Goal: Task Accomplishment & Management: Manage account settings

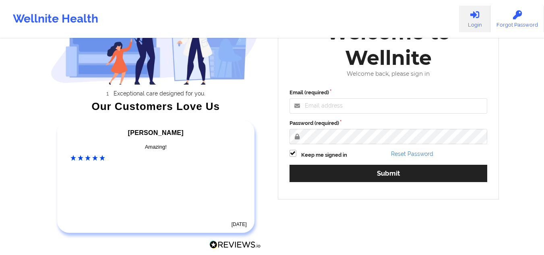
scroll to position [81, 0]
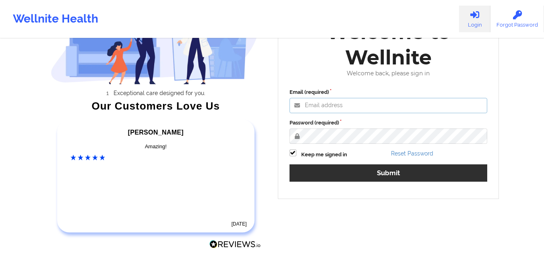
type input "[EMAIL_ADDRESS][DOMAIN_NAME]"
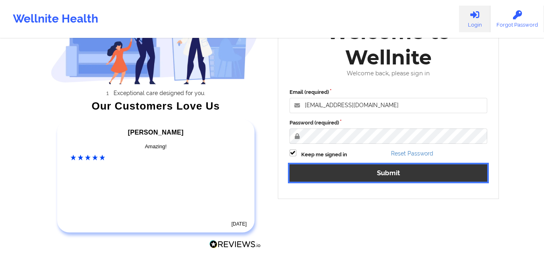
click at [330, 172] on button "Submit" at bounding box center [389, 172] width 198 height 17
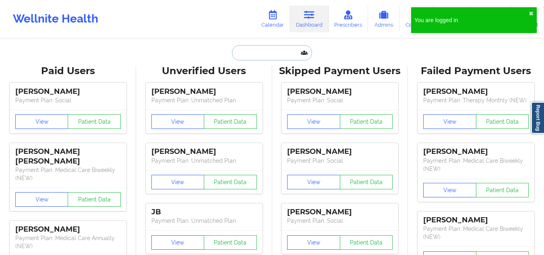
click at [249, 48] on input "text" at bounding box center [272, 52] width 80 height 15
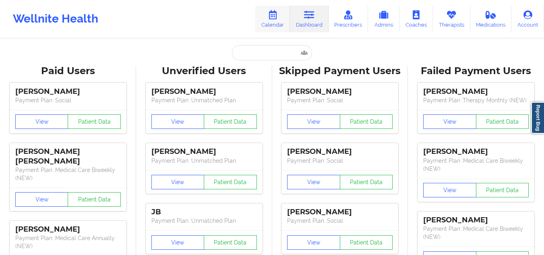
click at [282, 14] on link "Calendar" at bounding box center [272, 19] width 35 height 27
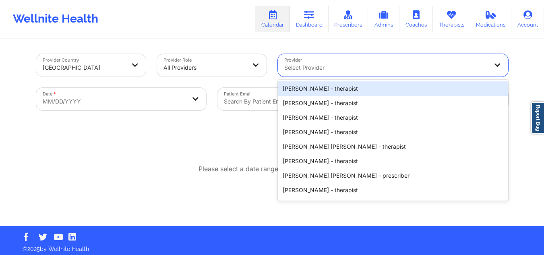
click at [339, 64] on div at bounding box center [386, 68] width 204 height 10
paste input "Quisha Monique Castro"
type input "Quisha Monique Castro"
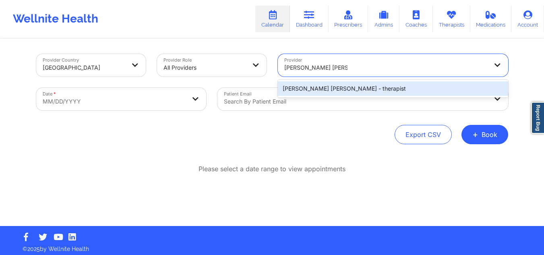
click at [346, 90] on div "Quisha Monique Castro - therapist" at bounding box center [393, 88] width 230 height 15
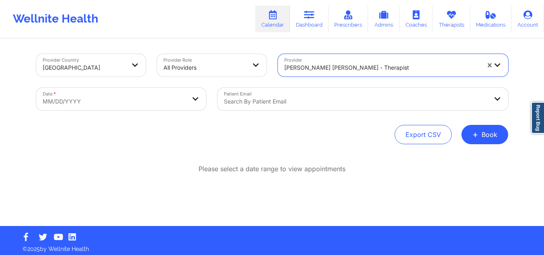
click at [151, 97] on body "Wellnite Health Calendar Dashboard Prescribers Admins Coaches Therapists Medica…" at bounding box center [272, 127] width 544 height 255
select select "2025-8"
select select "2025-9"
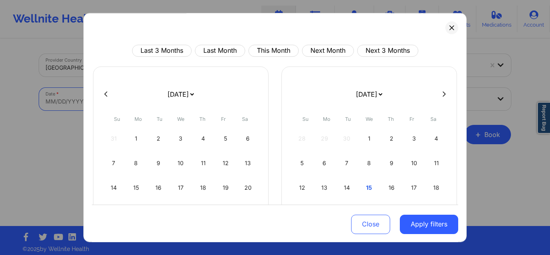
click at [440, 94] on button at bounding box center [444, 94] width 8 height 7
select select "2025-9"
select select "2025-10"
click at [230, 162] on div "10" at bounding box center [226, 163] width 21 height 23
select select "2025-9"
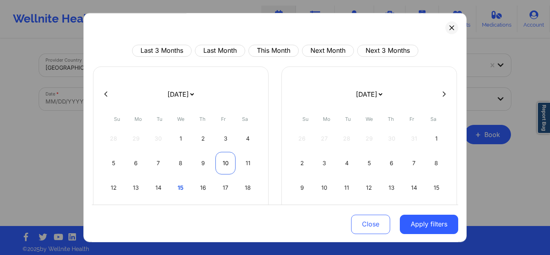
select select "2025-10"
select select "2025-9"
select select "2025-10"
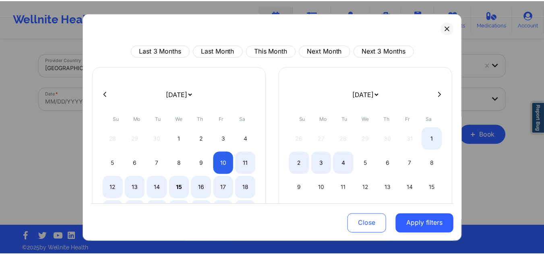
scroll to position [81, 0]
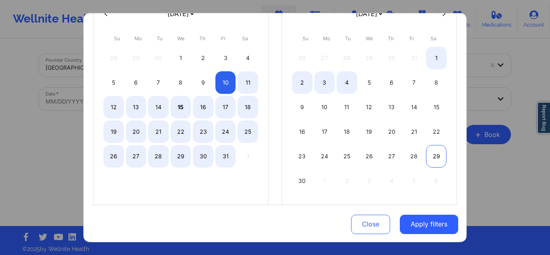
select select "2025-9"
select select "2025-10"
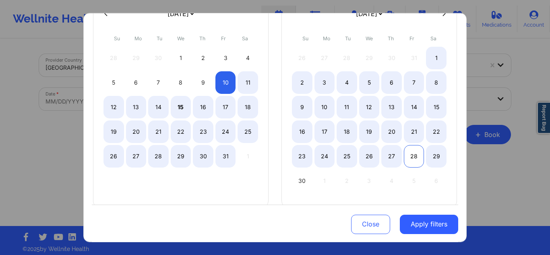
select select "2025-9"
select select "2025-10"
click at [411, 161] on div "28" at bounding box center [414, 156] width 21 height 23
select select "2025-9"
select select "2025-10"
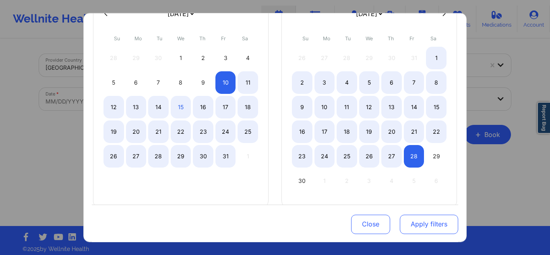
click at [421, 225] on button "Apply filters" at bounding box center [429, 223] width 58 height 19
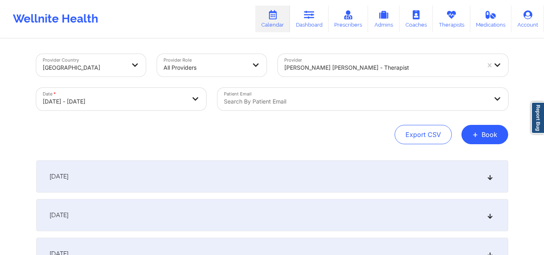
click at [323, 185] on div "October 10, 2025" at bounding box center [272, 176] width 472 height 32
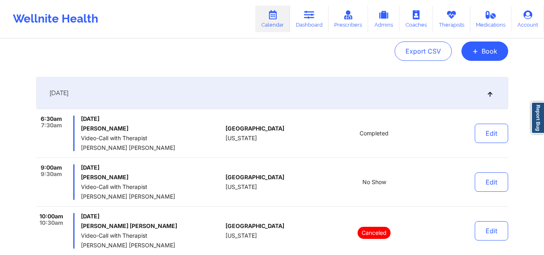
scroll to position [0, 0]
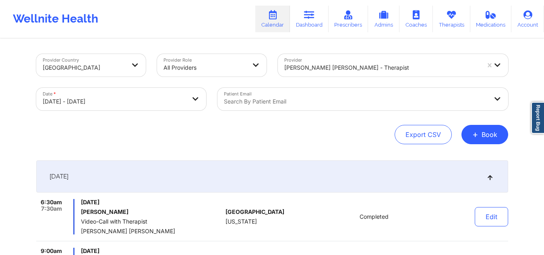
click at [126, 138] on div "Export CSV + Book" at bounding box center [272, 134] width 472 height 19
click at [488, 176] on icon at bounding box center [490, 177] width 7 height 6
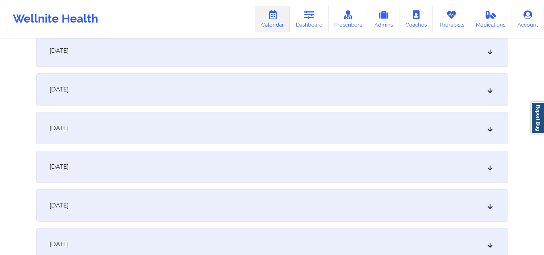
scroll to position [282, 0]
click at [491, 165] on icon at bounding box center [490, 165] width 7 height 6
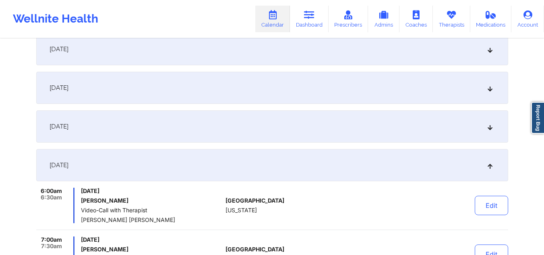
click at [451, 165] on div "October 17, 2025" at bounding box center [272, 165] width 472 height 32
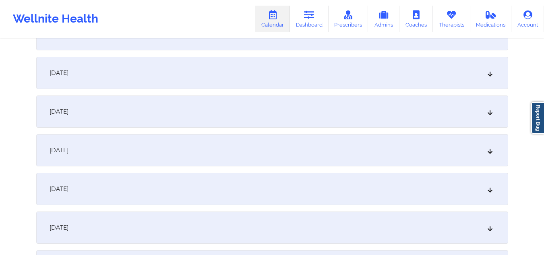
scroll to position [1007, 0]
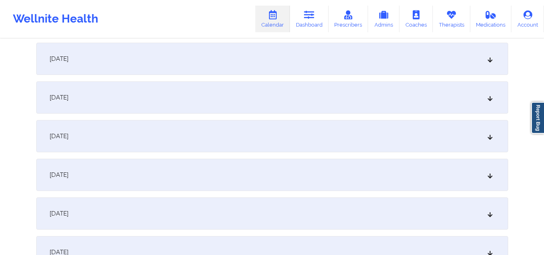
click at [489, 178] on icon at bounding box center [490, 175] width 7 height 6
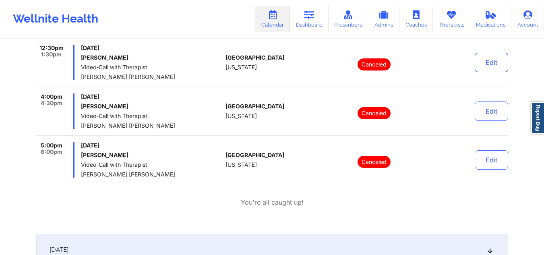
scroll to position [1088, 0]
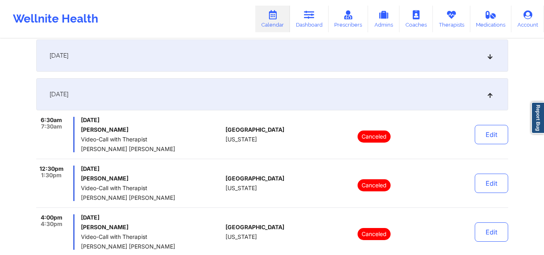
click at [490, 99] on div "November 5, 2025" at bounding box center [272, 94] width 472 height 32
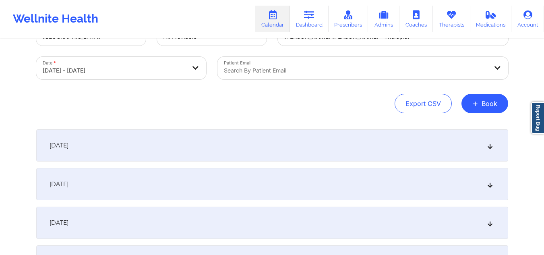
scroll to position [0, 0]
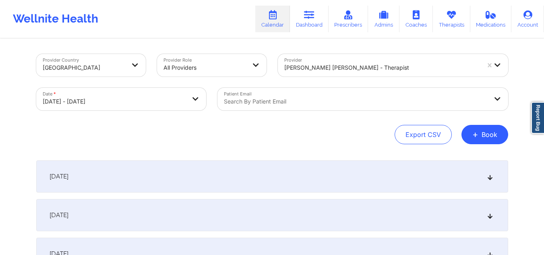
click at [350, 178] on div "October 10, 2025" at bounding box center [272, 176] width 472 height 32
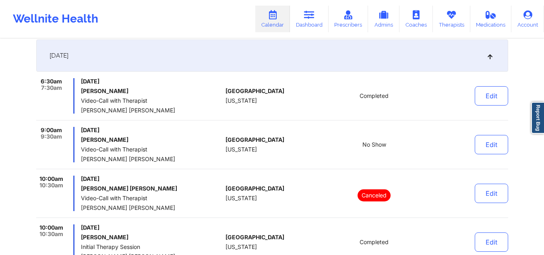
scroll to position [81, 0]
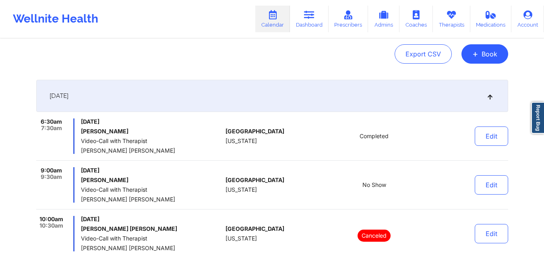
click at [492, 93] on div "October 10, 2025" at bounding box center [272, 96] width 472 height 32
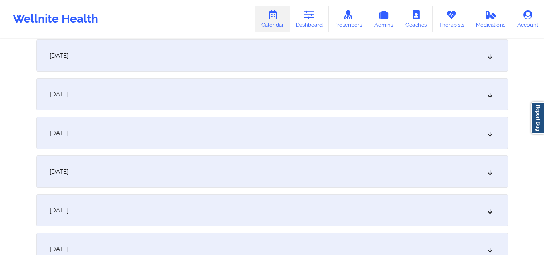
scroll to position [161, 0]
click at [470, 164] on div "[DATE]" at bounding box center [272, 170] width 472 height 32
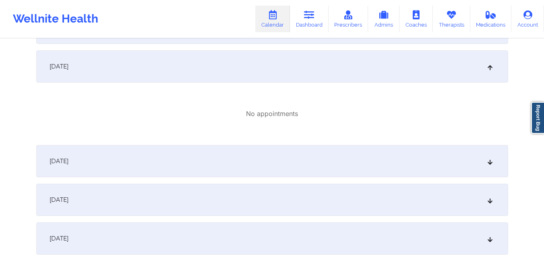
scroll to position [282, 0]
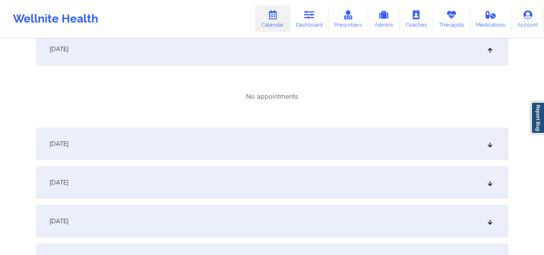
click at [468, 145] on div "[DATE]" at bounding box center [272, 144] width 472 height 32
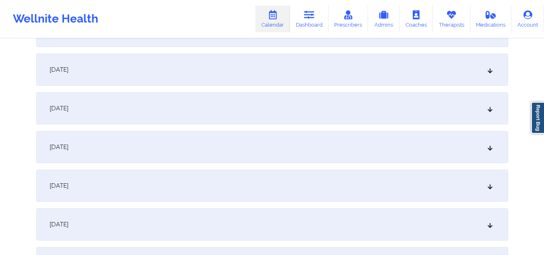
scroll to position [886, 0]
click at [282, 149] on div "October 22, 2025" at bounding box center [272, 145] width 472 height 32
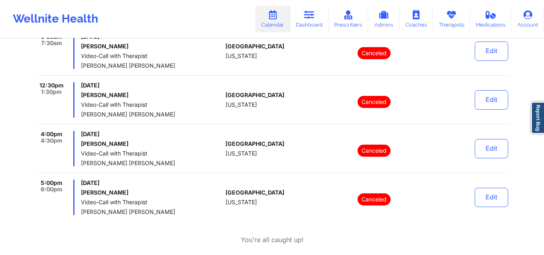
scroll to position [1088, 0]
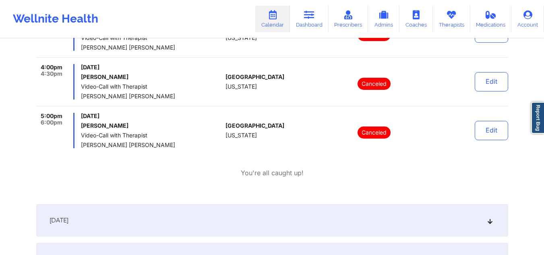
click at [141, 175] on div "You're all caught up!" at bounding box center [272, 172] width 472 height 9
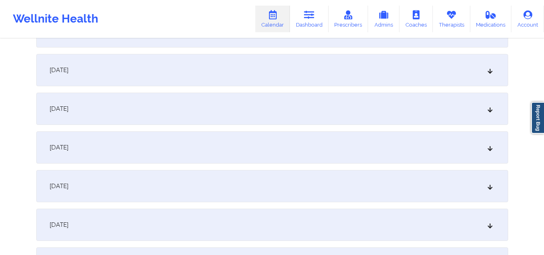
scroll to position [1329, 0]
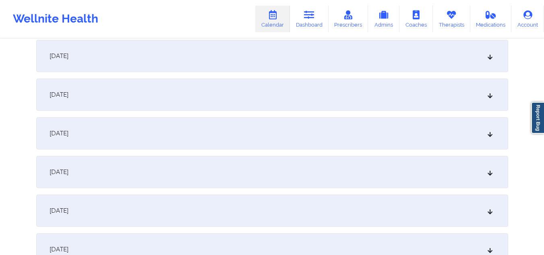
click at [265, 207] on div "October 29, 2025" at bounding box center [272, 211] width 472 height 32
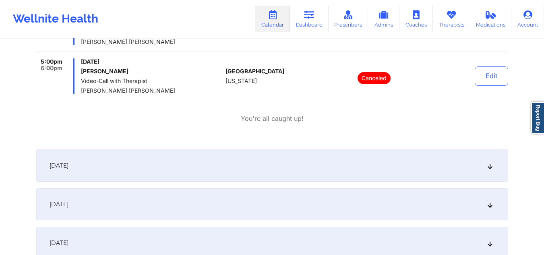
scroll to position [1853, 0]
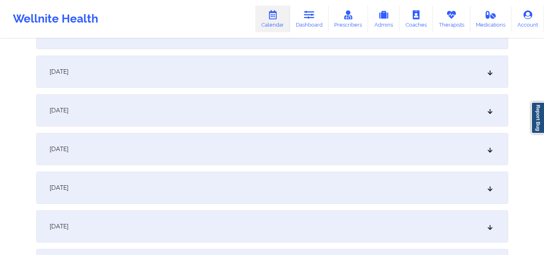
scroll to position [2055, 0]
click at [296, 194] on div "November 5, 2025" at bounding box center [272, 188] width 472 height 32
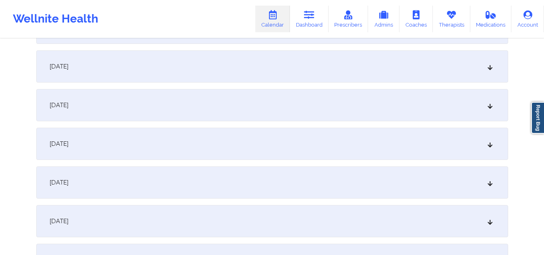
scroll to position [2498, 0]
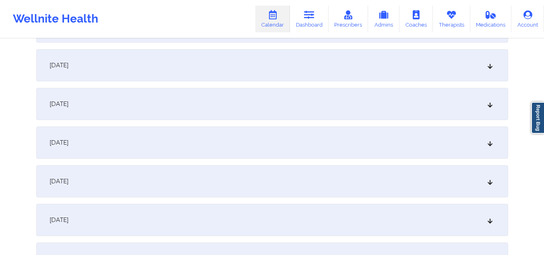
scroll to position [2578, 0]
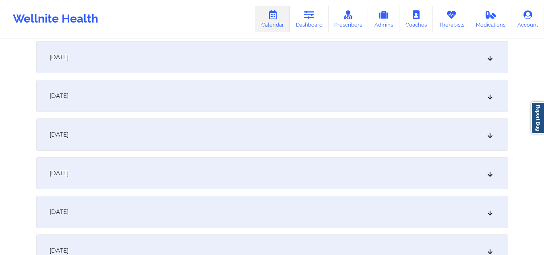
click at [153, 167] on div "November 12, 2025" at bounding box center [272, 173] width 472 height 32
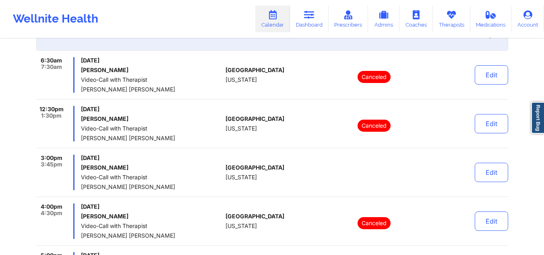
scroll to position [2820, 0]
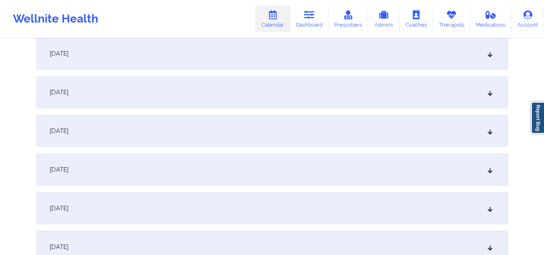
scroll to position [3102, 0]
click at [284, 209] on div "November 19, 2025" at bounding box center [272, 207] width 472 height 32
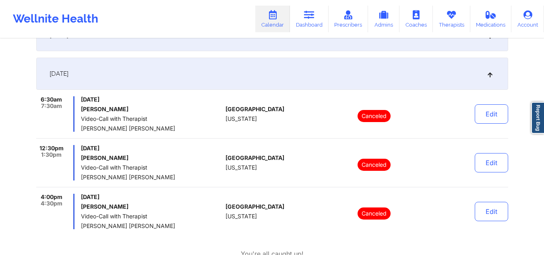
scroll to position [3223, 0]
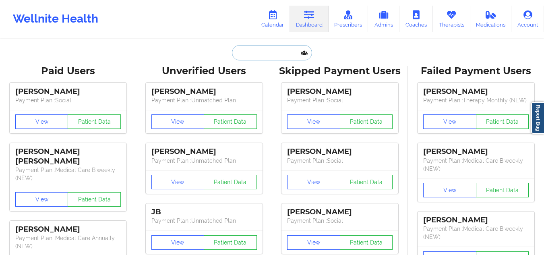
click at [268, 49] on input "text" at bounding box center [272, 52] width 80 height 15
paste input "[PERSON_NAME]"
type input "[PERSON_NAME]"
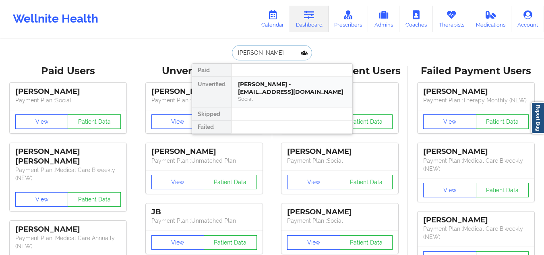
click at [271, 85] on div "Kylie Jones - kyliejones.31402@gmail.com" at bounding box center [292, 88] width 108 height 15
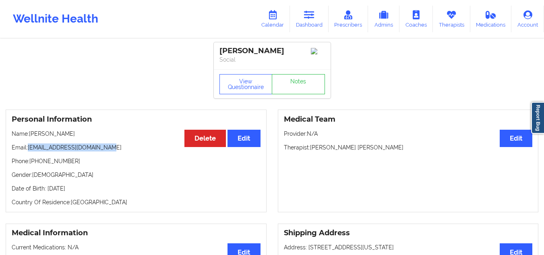
drag, startPoint x: 106, startPoint y: 151, endPoint x: 28, endPoint y: 150, distance: 78.2
click at [28, 150] on p "Email: kyliejones.31402@gmail.com" at bounding box center [136, 147] width 249 height 8
drag, startPoint x: 60, startPoint y: 154, endPoint x: 109, endPoint y: 163, distance: 49.5
click at [109, 163] on p "Phone: +18603083790" at bounding box center [136, 161] width 249 height 8
drag, startPoint x: 105, startPoint y: 151, endPoint x: 29, endPoint y: 149, distance: 75.7
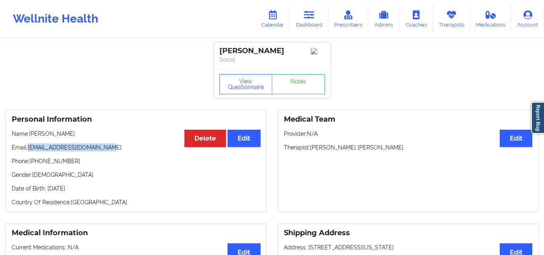
click at [29, 149] on p "Email: kyliejones.31402@gmail.com" at bounding box center [136, 147] width 249 height 8
copy p "kyliejones.31402@gmail.com"
drag, startPoint x: 371, startPoint y: 148, endPoint x: 312, endPoint y: 147, distance: 59.6
click at [312, 147] on p "Therapist: Quisha Monique Castro" at bounding box center [408, 147] width 249 height 8
copy p "Quisha Monique Castro"
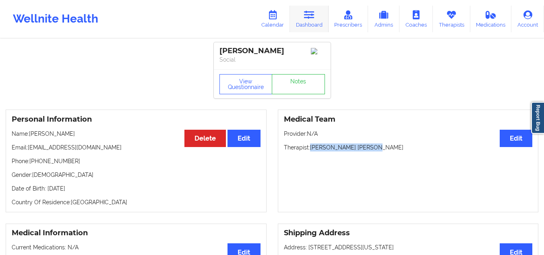
click at [312, 15] on icon at bounding box center [309, 14] width 10 height 9
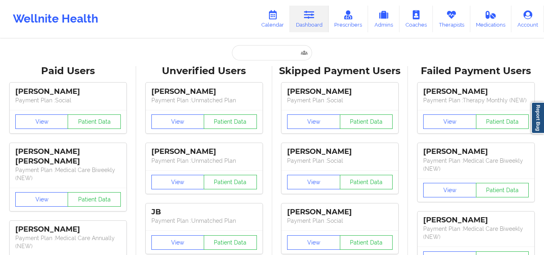
click at [267, 46] on input "text" at bounding box center [272, 52] width 80 height 15
click at [265, 49] on input "text" at bounding box center [272, 52] width 80 height 15
paste input "JOSE VANEGAS PEREZ"
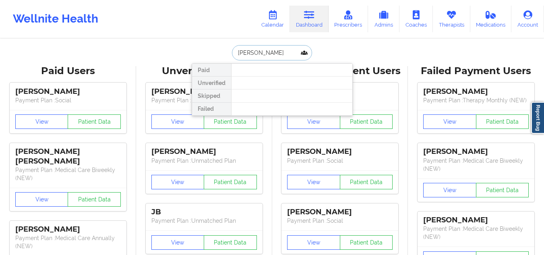
type input "JOSE VANEGAS"
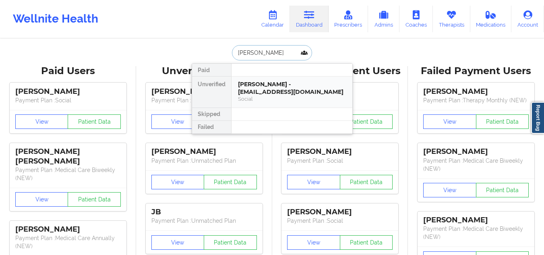
click at [278, 99] on div "Social" at bounding box center [292, 98] width 108 height 7
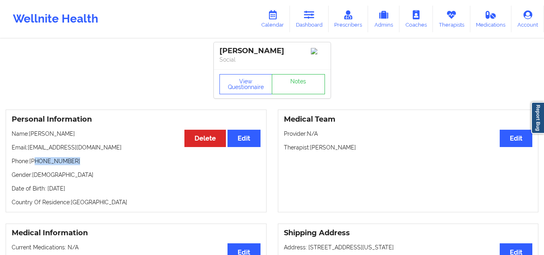
drag, startPoint x: 81, startPoint y: 163, endPoint x: 36, endPoint y: 163, distance: 45.5
click at [36, 163] on p "Phone: +1863-307-7760" at bounding box center [136, 161] width 249 height 8
copy p "863-307-7760"
drag, startPoint x: 123, startPoint y: 150, endPoint x: 29, endPoint y: 148, distance: 94.3
click at [29, 148] on p "Email: josealiriovanegasperez@gmail.com" at bounding box center [136, 147] width 249 height 8
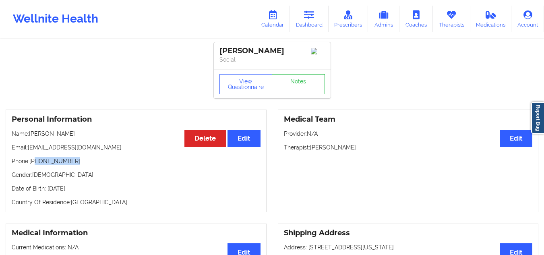
copy p "josealiriovanegasperez@gmail.com"
drag, startPoint x: 278, startPoint y: 51, endPoint x: 209, endPoint y: 52, distance: 69.7
copy div "Jose Vanegas"
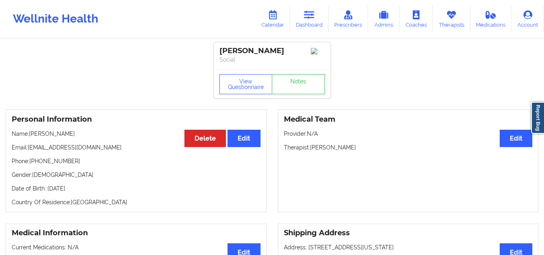
click at [309, 25] on link "Dashboard" at bounding box center [309, 19] width 39 height 27
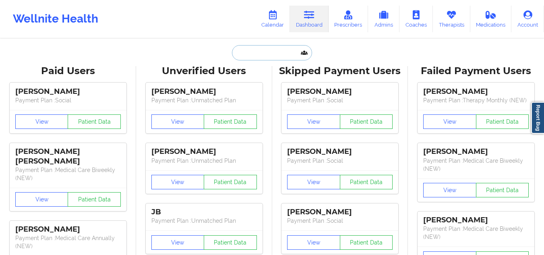
click at [285, 56] on input "text" at bounding box center [272, 52] width 80 height 15
paste input "Liz caceres"
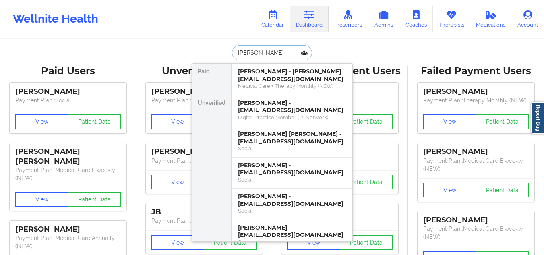
paste input "lizcaceres31@gmail.com"
type input "lizcaceres31@gmail.com"
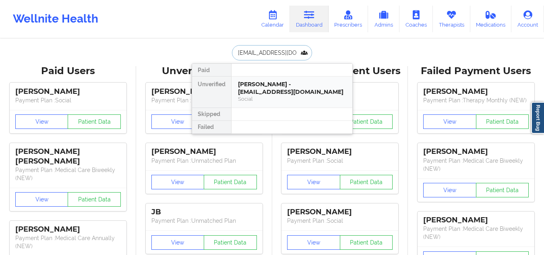
click at [277, 90] on div "Liz Caceres - lizcaceres31@gmail.com" at bounding box center [292, 88] width 108 height 15
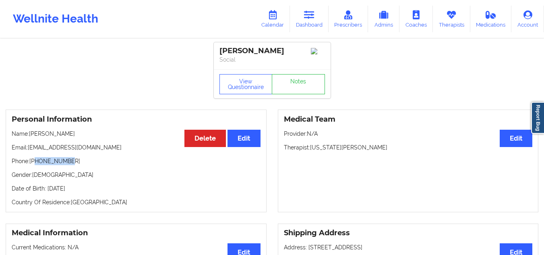
drag, startPoint x: 70, startPoint y: 162, endPoint x: 36, endPoint y: 163, distance: 34.3
click at [36, 163] on p "Phone: +13059268518" at bounding box center [136, 161] width 249 height 8
copy p "3059268518"
click at [310, 13] on icon at bounding box center [309, 14] width 10 height 9
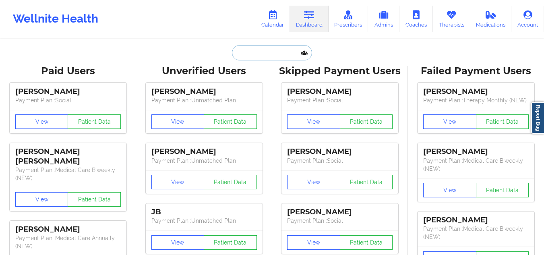
click at [271, 52] on input "text" at bounding box center [272, 52] width 80 height 15
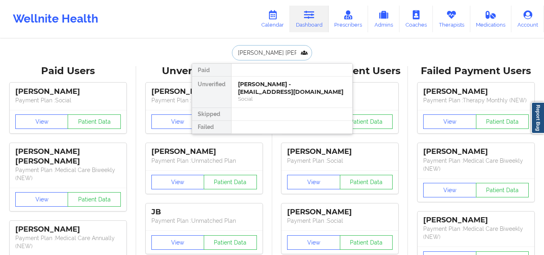
type input "erin eliza"
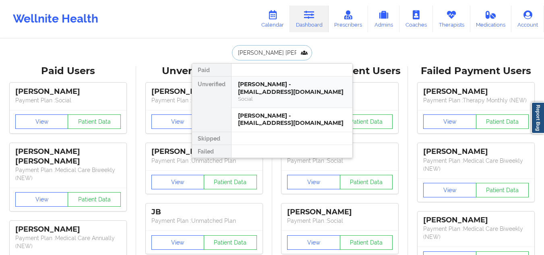
click at [255, 86] on div "Erin Elizabeth Hanis - gramofsunshine@gmail.com" at bounding box center [292, 88] width 108 height 15
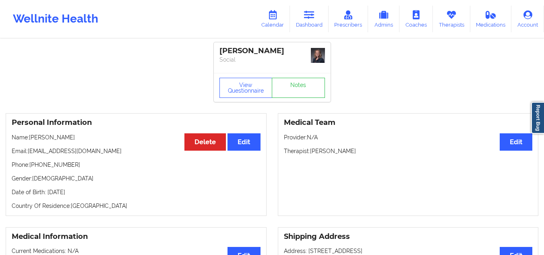
drag, startPoint x: 374, startPoint y: 152, endPoint x: 312, endPoint y: 151, distance: 62.0
click at [312, 151] on p "Therapist: Brianna Mclaughlin" at bounding box center [408, 151] width 249 height 8
copy p "[PERSON_NAME]"
drag, startPoint x: 299, startPoint y: 50, endPoint x: 220, endPoint y: 50, distance: 79.0
click at [220, 50] on div "[PERSON_NAME]" at bounding box center [273, 50] width 106 height 9
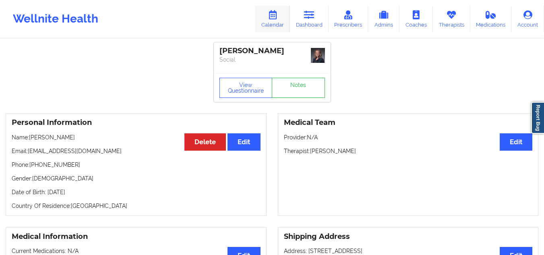
copy div "[PERSON_NAME]"
drag, startPoint x: 82, startPoint y: 165, endPoint x: 37, endPoint y: 165, distance: 45.1
click at [37, 165] on p "Phone: +1206-900-6155" at bounding box center [136, 165] width 249 height 8
copy p "206-900-6155"
drag, startPoint x: 366, startPoint y: 151, endPoint x: 311, endPoint y: 150, distance: 54.8
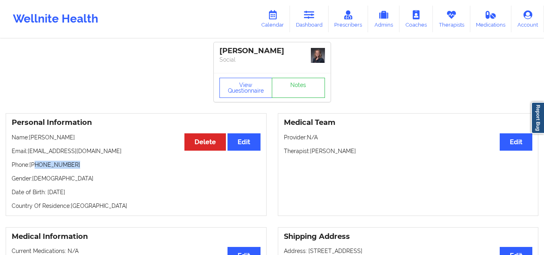
click at [311, 150] on p "Therapist: Brianna Mclaughlin" at bounding box center [408, 151] width 249 height 8
click at [314, 19] on icon at bounding box center [309, 14] width 10 height 9
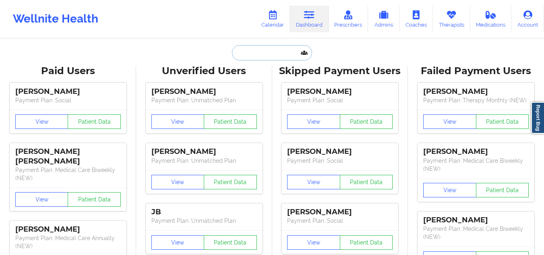
click at [275, 50] on input "text" at bounding box center [272, 52] width 80 height 15
paste input "Zantheres L hampton"
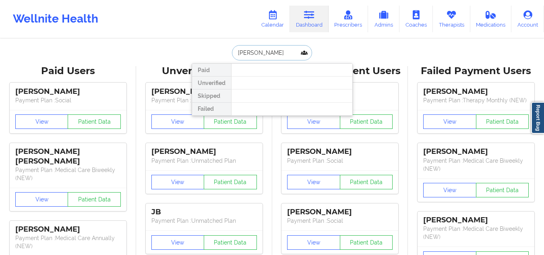
drag, startPoint x: 294, startPoint y: 56, endPoint x: 223, endPoint y: 48, distance: 71.8
click at [223, 48] on div "Zantheres L hampton Paid Unverified Skipped Failed" at bounding box center [272, 52] width 161 height 15
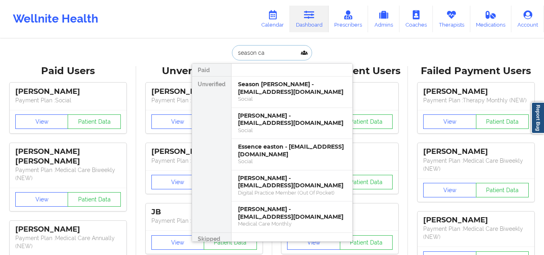
type input "season cam"
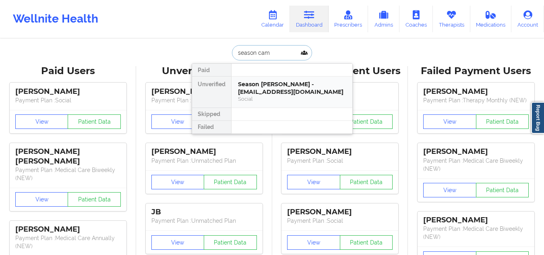
click at [286, 95] on div "Season Campbell - wickerseason33@yahoo.com" at bounding box center [292, 88] width 108 height 15
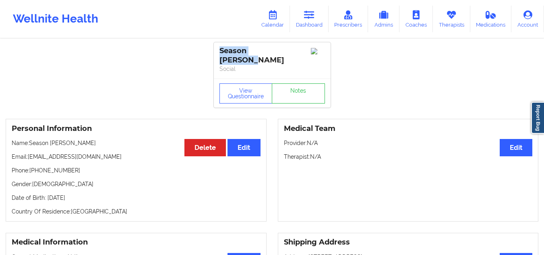
drag, startPoint x: 288, startPoint y: 50, endPoint x: 211, endPoint y: 48, distance: 77.0
click at [224, 13] on div "Wellnite Health Calendar Dashboard Prescribers Admins Coaches Therapists Medica…" at bounding box center [272, 19] width 544 height 32
click at [308, 17] on icon at bounding box center [309, 14] width 10 height 9
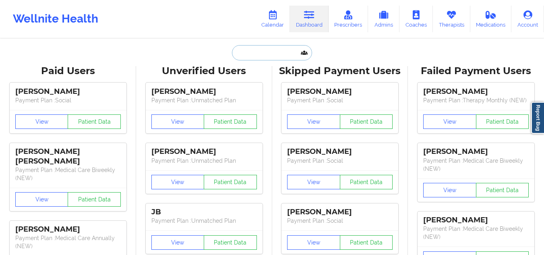
click at [288, 53] on input "text" at bounding box center [272, 52] width 80 height 15
paste input "rehonajohnson@hotmail.com"
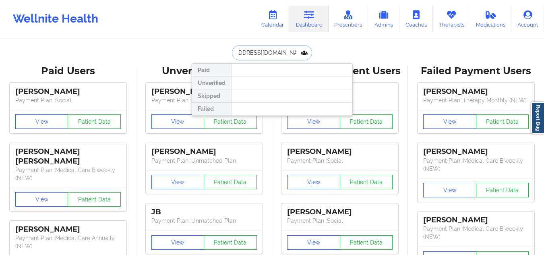
click at [261, 54] on input "rehonajohnson@hotmail.com" at bounding box center [272, 52] width 80 height 15
click at [299, 52] on input "rehonajohnson@hotmail.com" at bounding box center [272, 52] width 80 height 15
type input "rehonajohnson@hotmail.com"
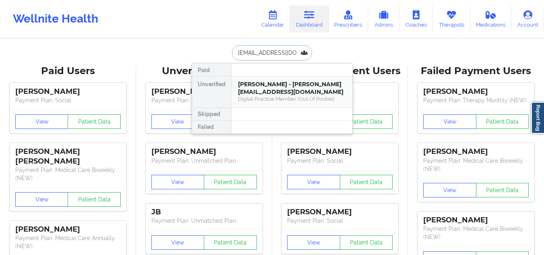
click at [281, 86] on div "Rehona Johnson - rehonajohnson@hotmail.com" at bounding box center [292, 88] width 108 height 15
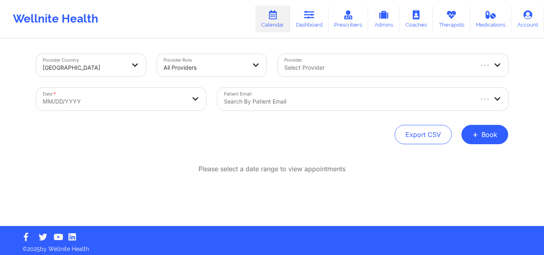
scroll to position [4, 0]
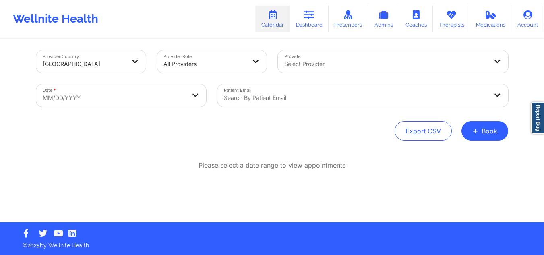
click at [359, 65] on div at bounding box center [386, 64] width 204 height 10
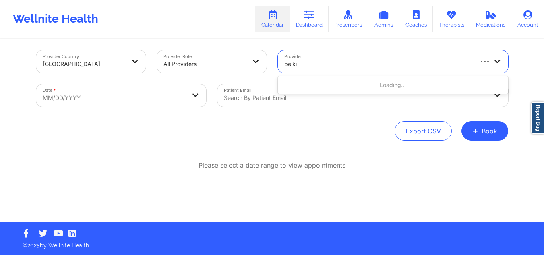
type input "belkis"
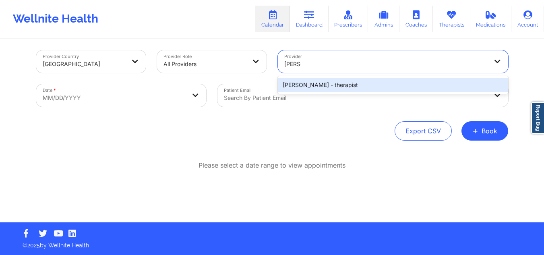
click at [342, 83] on div "Belkis M Hernandez - therapist" at bounding box center [393, 85] width 230 height 15
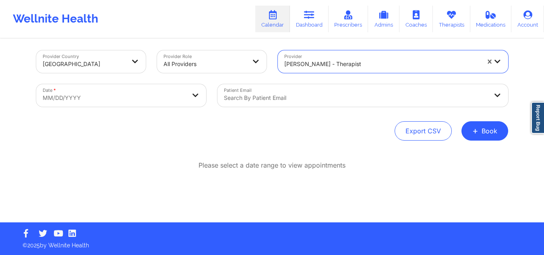
click at [144, 95] on body "Wellnite Health Calendar Dashboard Prescribers Admins Coaches Therapists Medica…" at bounding box center [272, 123] width 544 height 255
select select "2025-8"
select select "2025-9"
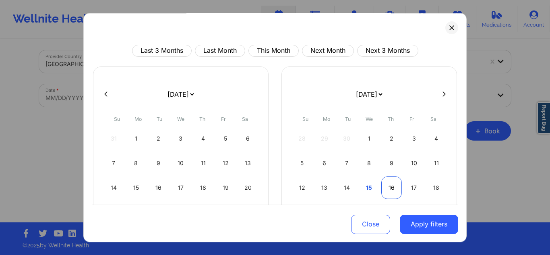
click at [389, 187] on div "16" at bounding box center [391, 187] width 21 height 23
select select "2025-9"
select select "2025-10"
select select "2025-9"
select select "2025-10"
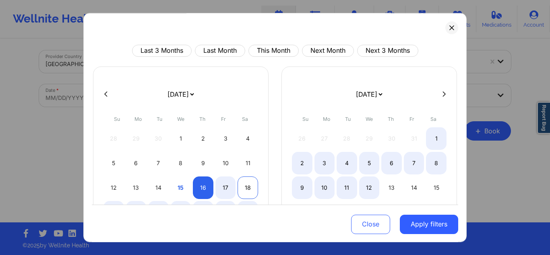
select select "2025-9"
select select "2025-10"
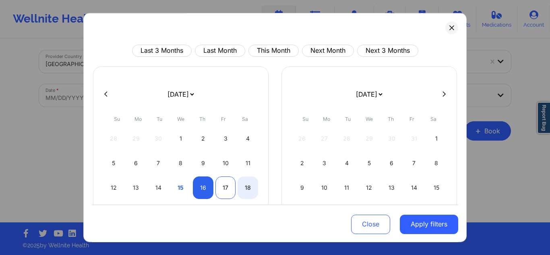
select select "2025-9"
select select "2025-10"
drag, startPoint x: 226, startPoint y: 186, endPoint x: 379, endPoint y: 219, distance: 157.0
click at [226, 185] on div "17" at bounding box center [226, 187] width 21 height 23
select select "2025-9"
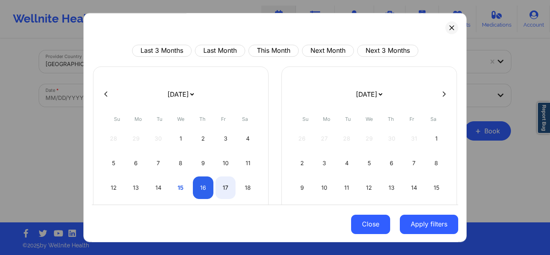
select select "2025-10"
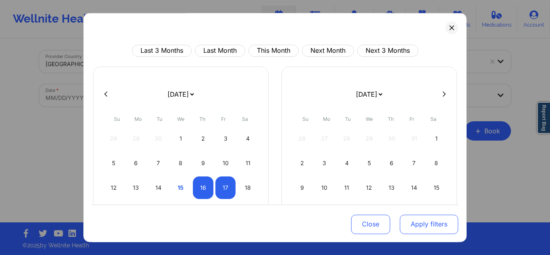
click at [413, 224] on button "Apply filters" at bounding box center [429, 223] width 58 height 19
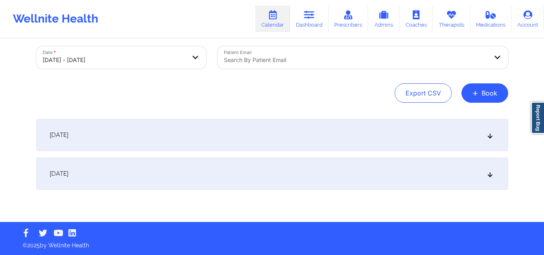
click at [221, 139] on div "[DATE]" at bounding box center [272, 135] width 472 height 32
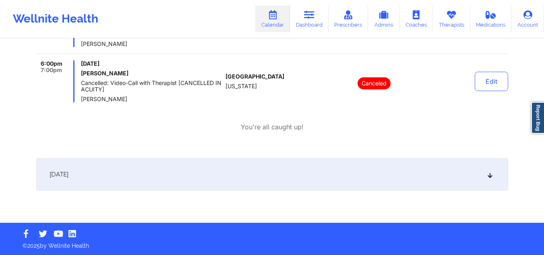
scroll to position [402, 0]
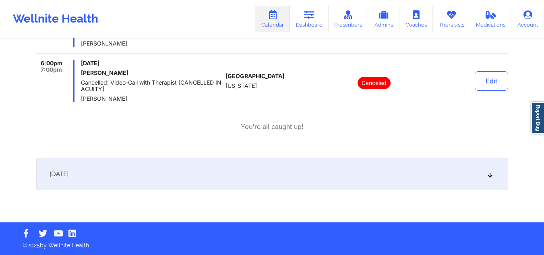
click at [262, 179] on div "[DATE]" at bounding box center [272, 174] width 472 height 32
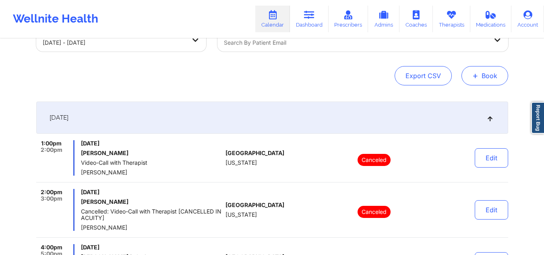
scroll to position [0, 0]
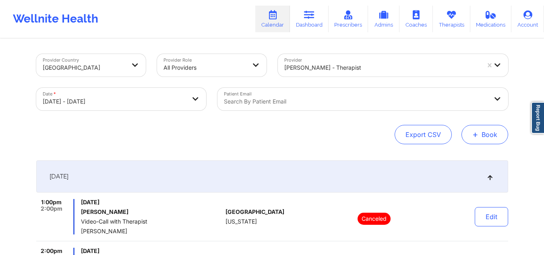
click at [473, 132] on span "+" at bounding box center [476, 134] width 6 height 4
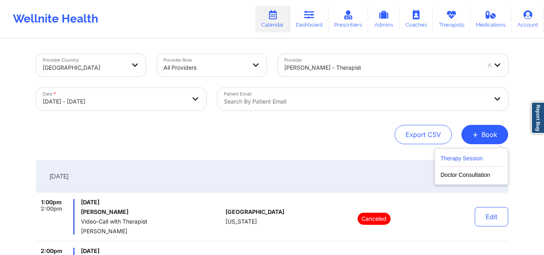
click at [457, 155] on button "Therapy Session" at bounding box center [472, 159] width 62 height 13
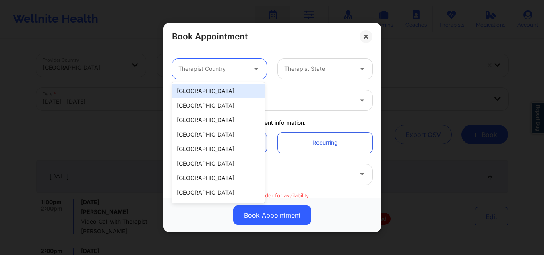
click at [205, 64] on div at bounding box center [212, 69] width 68 height 10
drag, startPoint x: 215, startPoint y: 92, endPoint x: 229, endPoint y: 87, distance: 14.7
click at [216, 92] on div "[GEOGRAPHIC_DATA]" at bounding box center [218, 91] width 93 height 15
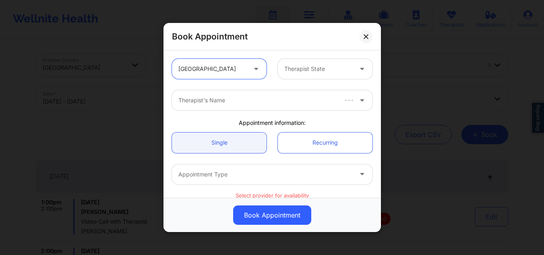
drag, startPoint x: 305, startPoint y: 69, endPoint x: 308, endPoint y: 62, distance: 7.6
click at [306, 66] on div at bounding box center [318, 69] width 68 height 10
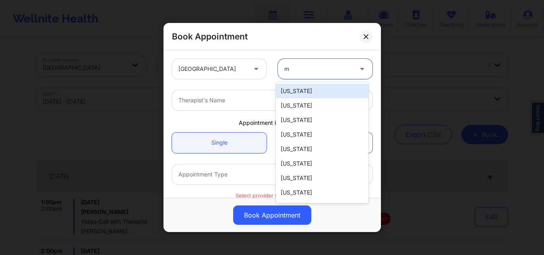
type input "ma"
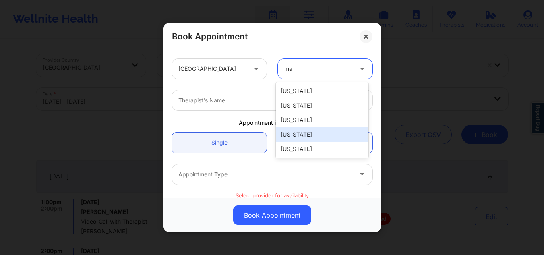
click at [307, 137] on div "Massachusetts" at bounding box center [322, 134] width 93 height 15
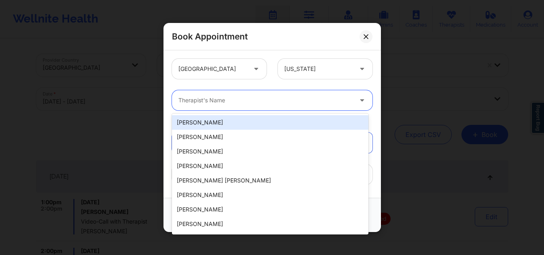
click at [245, 105] on div at bounding box center [265, 100] width 174 height 10
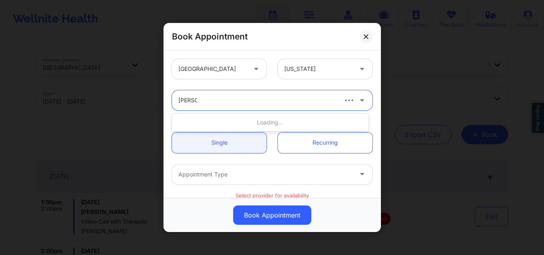
type input "belkis m"
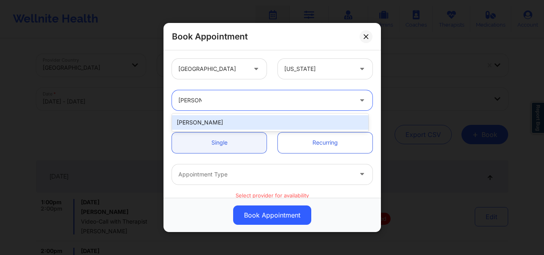
click at [234, 124] on div "[PERSON_NAME]" at bounding box center [270, 122] width 197 height 15
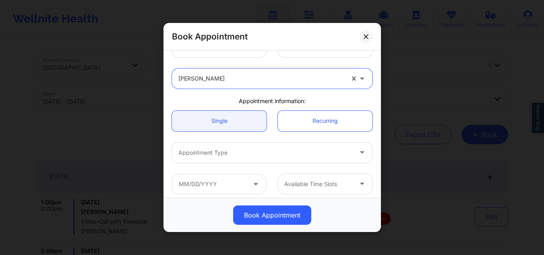
scroll to position [40, 0]
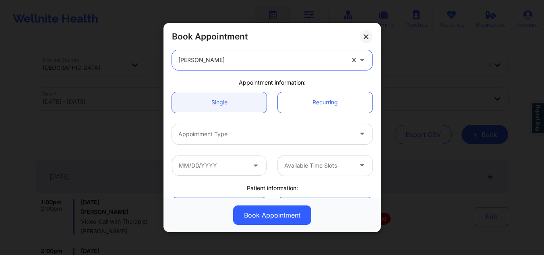
click at [238, 139] on div "Appointment Type" at bounding box center [262, 134] width 181 height 20
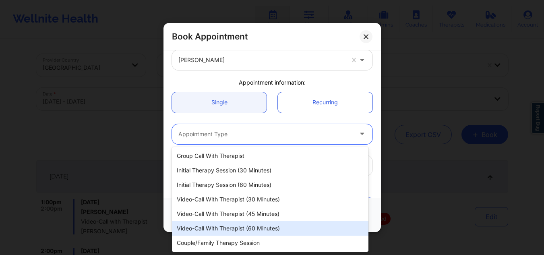
click at [260, 229] on div "Video-Call with Therapist (60 minutes)" at bounding box center [270, 228] width 197 height 15
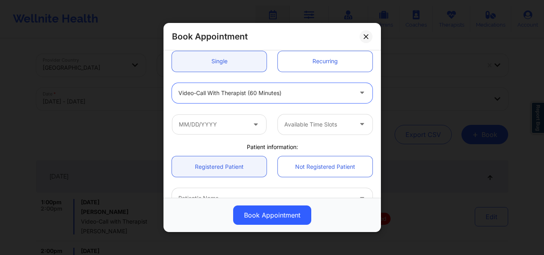
scroll to position [81, 0]
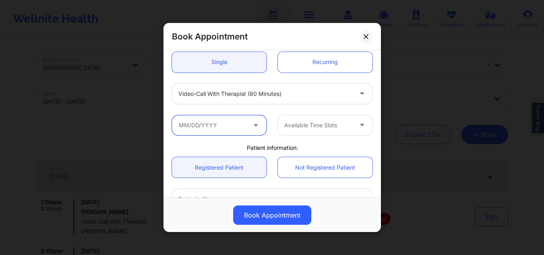
click at [212, 121] on input "text" at bounding box center [219, 125] width 95 height 20
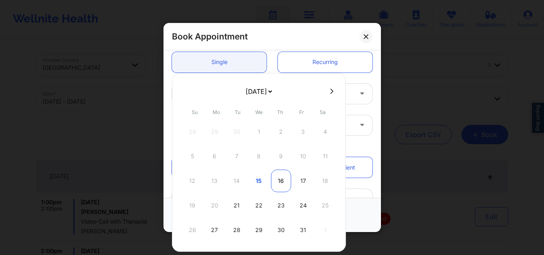
click at [284, 183] on div "16" at bounding box center [281, 181] width 20 height 23
type input "10/16/2025"
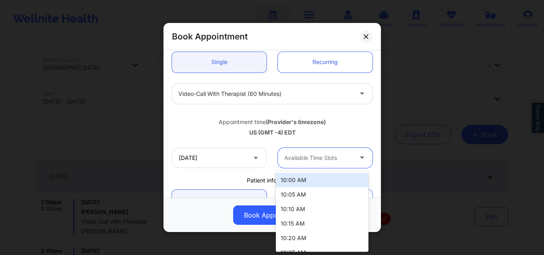
click at [317, 152] on div "Available Time Slots" at bounding box center [315, 158] width 75 height 20
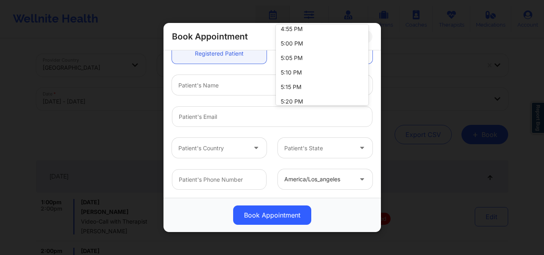
scroll to position [1209, 0]
click at [298, 47] on div "5:00 PM" at bounding box center [322, 43] width 93 height 15
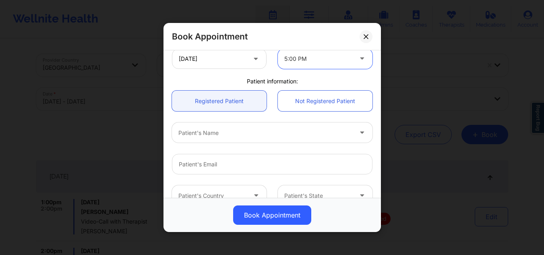
scroll to position [147, 0]
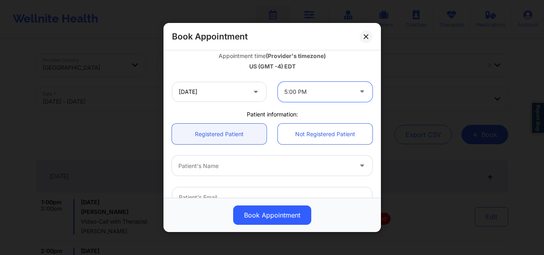
click at [265, 167] on div at bounding box center [265, 166] width 174 height 10
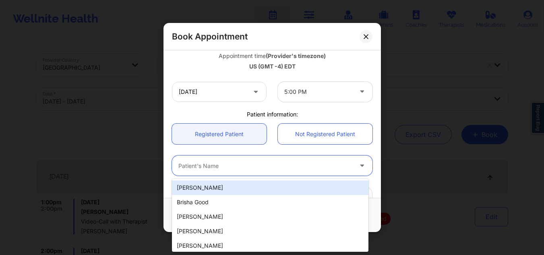
paste input "Jose Vanegas"
type input "Jose Vanegas"
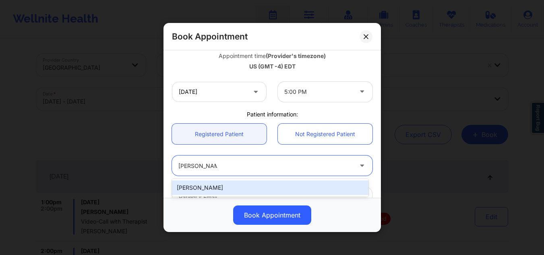
click at [241, 188] on div "Jose Vanegas" at bounding box center [270, 187] width 197 height 15
type input "josealiriovanegasperez@gmail.com"
type input "+1863-307-7760"
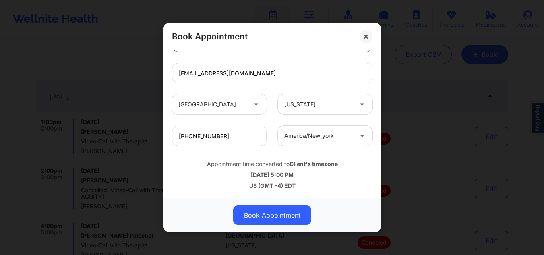
scroll to position [81, 0]
click at [270, 214] on button "Book Appointment" at bounding box center [272, 214] width 78 height 19
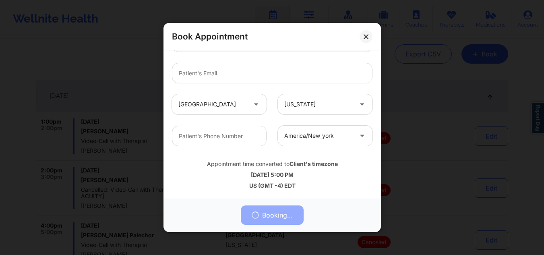
scroll to position [41, 0]
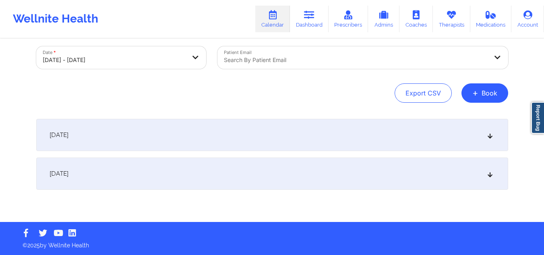
click at [243, 129] on div "October 16, 2025" at bounding box center [272, 135] width 472 height 32
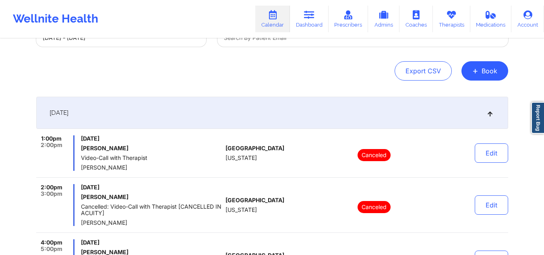
scroll to position [0, 0]
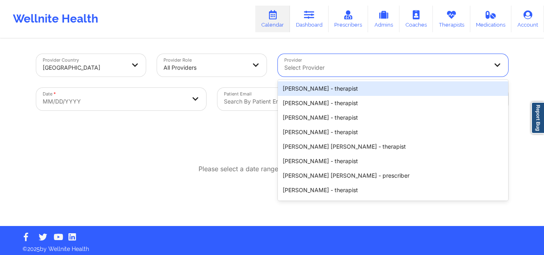
click at [360, 64] on div at bounding box center [386, 68] width 204 height 10
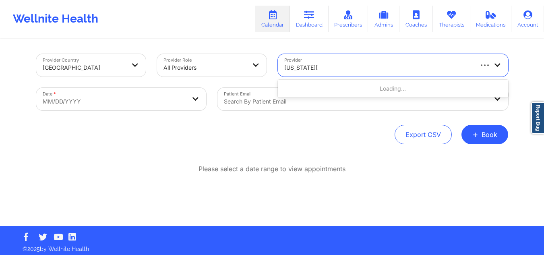
type input "virginia gibala"
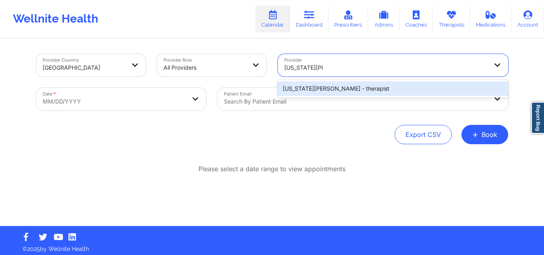
click at [354, 90] on div "Virginia Gibala - therapist" at bounding box center [393, 88] width 230 height 15
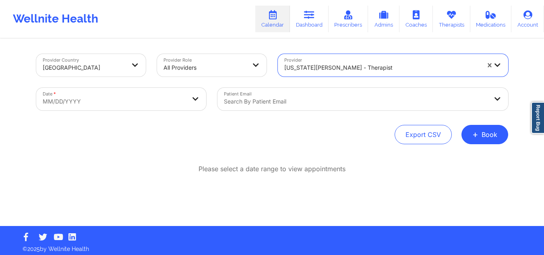
click at [136, 104] on body "Wellnite Health Calendar Dashboard Prescribers Admins Coaches Therapists Medica…" at bounding box center [272, 127] width 544 height 255
select select "2025-8"
select select "2025-9"
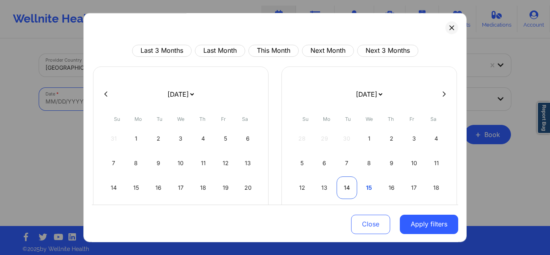
click at [344, 186] on div "14" at bounding box center [347, 187] width 21 height 23
select select "2025-9"
select select "2025-10"
select select "2025-9"
select select "2025-10"
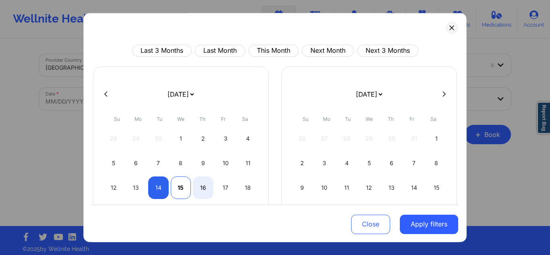
select select "2025-9"
select select "2025-10"
click at [180, 184] on div "15" at bounding box center [181, 187] width 21 height 23
select select "2025-9"
select select "2025-10"
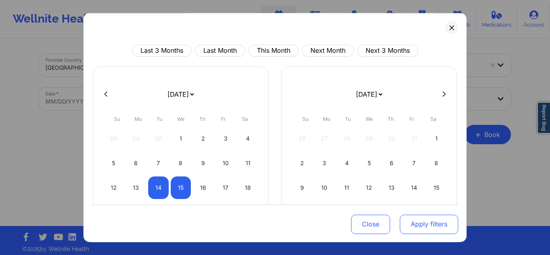
click at [424, 225] on button "Apply filters" at bounding box center [429, 223] width 58 height 19
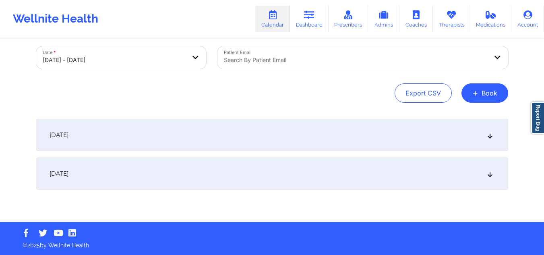
click at [167, 148] on div "[DATE]" at bounding box center [272, 135] width 472 height 32
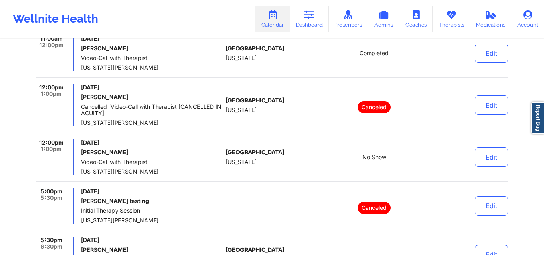
scroll to position [538, 0]
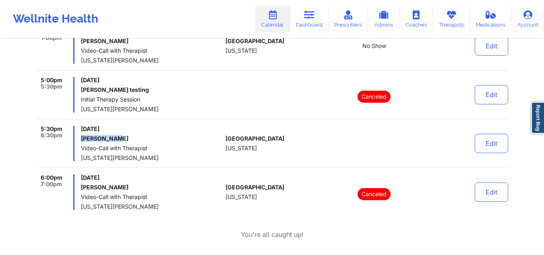
drag, startPoint x: 115, startPoint y: 140, endPoint x: 80, endPoint y: 140, distance: 35.0
click at [80, 140] on div "5:30pm 6:30pm Tuesday, October 14, 2025 Liz Caceres Video-Call with Therapist V…" at bounding box center [129, 143] width 187 height 35
click at [487, 145] on button "Edit" at bounding box center [491, 143] width 33 height 19
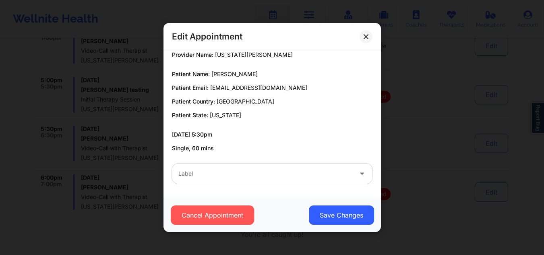
scroll to position [0, 0]
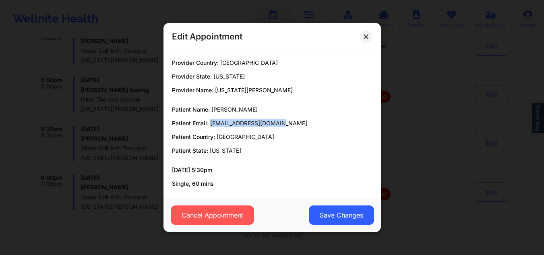
drag, startPoint x: 292, startPoint y: 120, endPoint x: 210, endPoint y: 123, distance: 82.6
click at [210, 123] on p "Patient Email: lizcaceres31@gmail.com" at bounding box center [272, 123] width 201 height 8
copy span "lizcaceres31@gmail.com"
click at [366, 36] on icon at bounding box center [366, 36] width 5 height 5
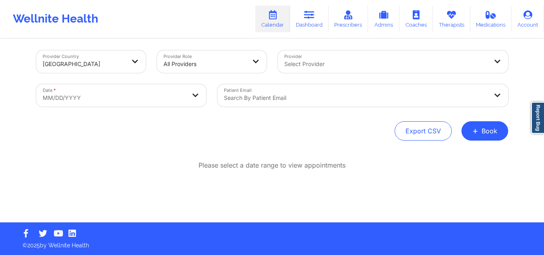
click at [100, 91] on body "Wellnite Health Calendar Dashboard Prescribers Admins Coaches Therapists Medica…" at bounding box center [272, 123] width 544 height 255
select select "2025-8"
select select "2025-9"
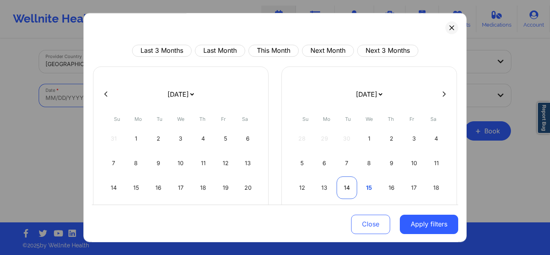
click at [344, 185] on div "14" at bounding box center [347, 187] width 21 height 23
select select "2025-9"
select select "2025-10"
select select "2025-9"
select select "2025-10"
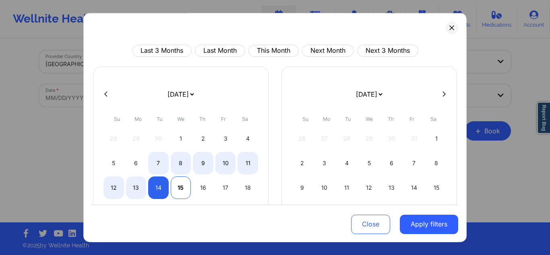
select select "2025-9"
select select "2025-10"
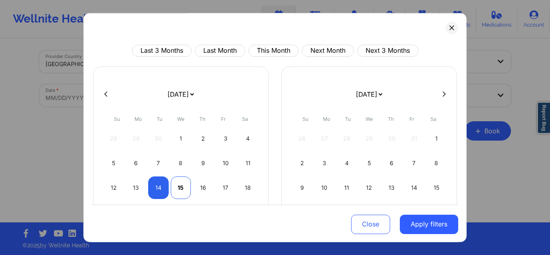
click at [180, 190] on div "15" at bounding box center [181, 187] width 21 height 23
select select "2025-9"
select select "2025-10"
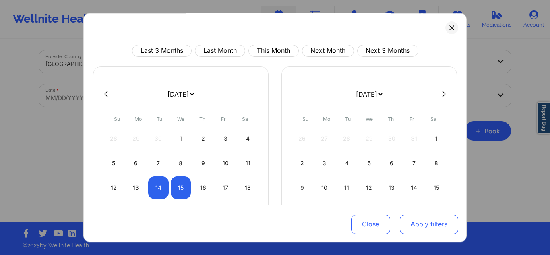
click at [414, 227] on button "Apply filters" at bounding box center [429, 223] width 58 height 19
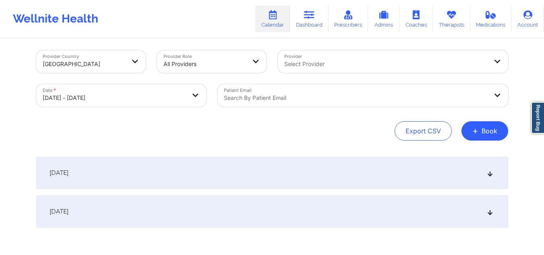
click at [307, 167] on div "[DATE]" at bounding box center [272, 173] width 472 height 32
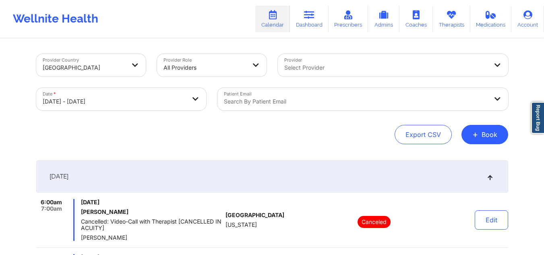
click at [343, 56] on div "Select Provider" at bounding box center [383, 65] width 211 height 23
click at [334, 62] on div "Select Provider" at bounding box center [383, 65] width 211 height 23
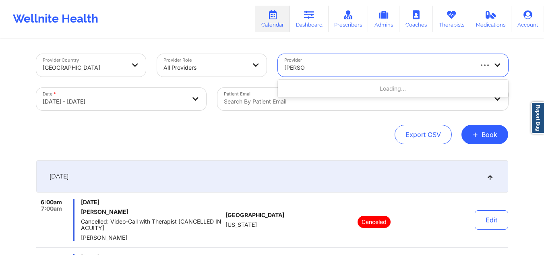
type input "[PERSON_NAME]"
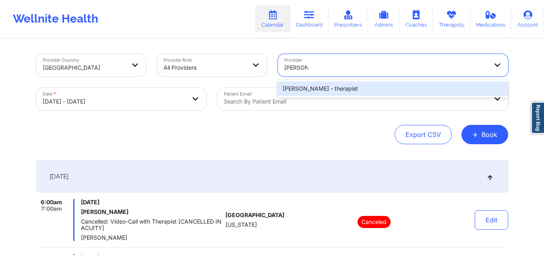
click at [321, 89] on div "[PERSON_NAME] - therapist" at bounding box center [393, 88] width 230 height 15
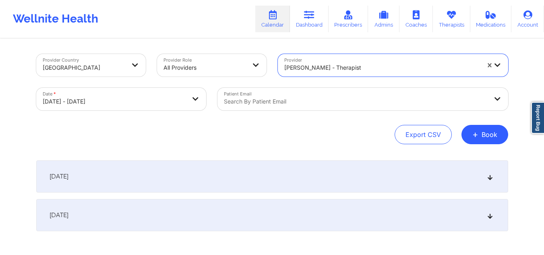
click at [209, 169] on div "[DATE]" at bounding box center [272, 176] width 472 height 32
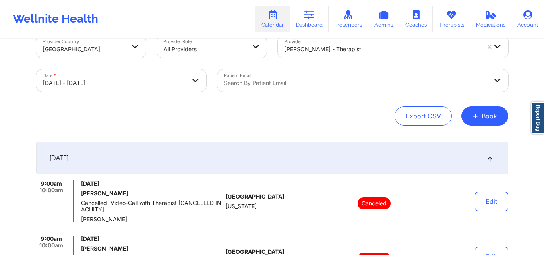
scroll to position [14, 0]
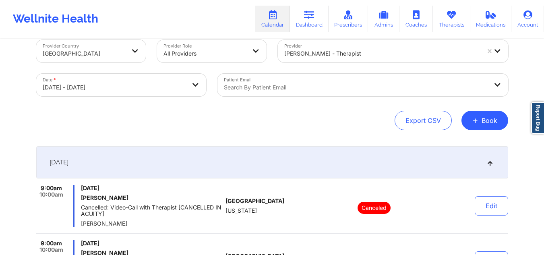
click at [100, 154] on div "[DATE]" at bounding box center [272, 162] width 472 height 32
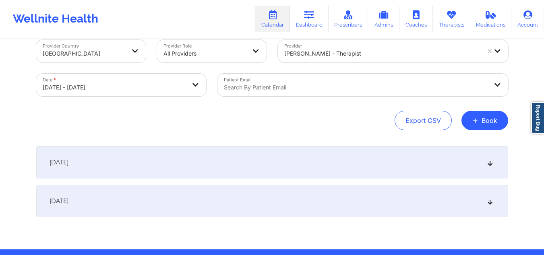
scroll to position [41, 0]
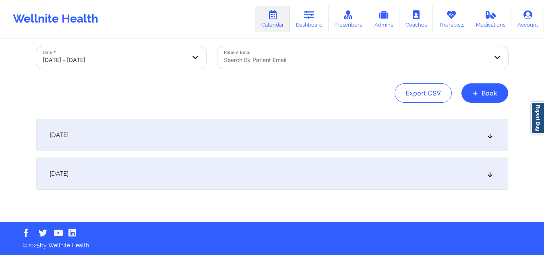
click at [115, 168] on div "[DATE]" at bounding box center [272, 174] width 472 height 32
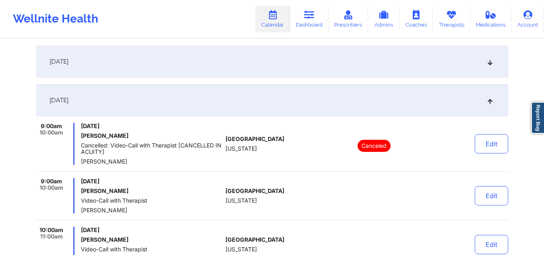
scroll to position [135, 0]
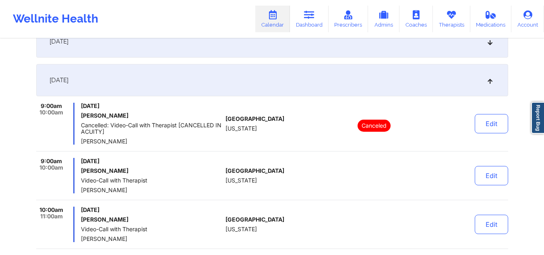
drag, startPoint x: 126, startPoint y: 142, endPoint x: 79, endPoint y: 143, distance: 46.7
click at [79, 143] on div "9:00am 10:00am [DATE] [PERSON_NAME] Cancelled: Video-Call with Therapist [CANCE…" at bounding box center [129, 124] width 187 height 42
copy span "[PERSON_NAME]"
click at [313, 22] on link "Dashboard" at bounding box center [309, 19] width 39 height 27
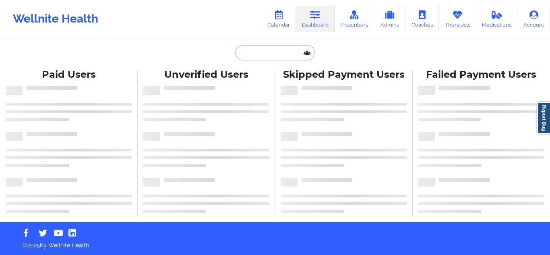
click at [242, 48] on input "text" at bounding box center [275, 52] width 80 height 15
click at [274, 12] on link "Calendar" at bounding box center [278, 19] width 35 height 27
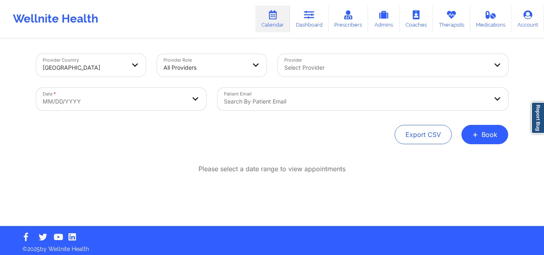
click at [302, 68] on div at bounding box center [386, 68] width 204 height 10
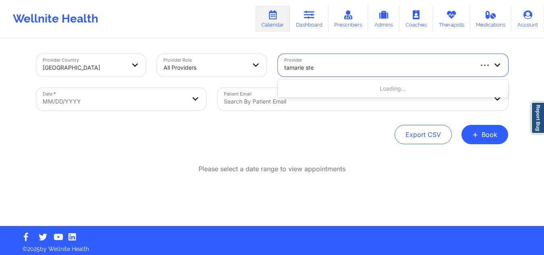
type input "[PERSON_NAME]"
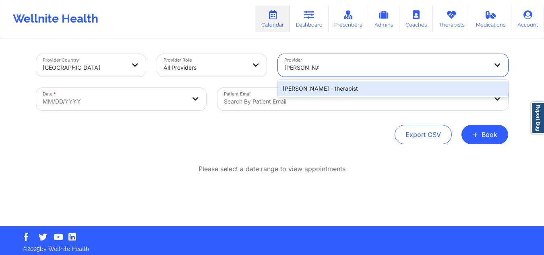
click at [317, 92] on div "[PERSON_NAME] - therapist" at bounding box center [393, 88] width 230 height 15
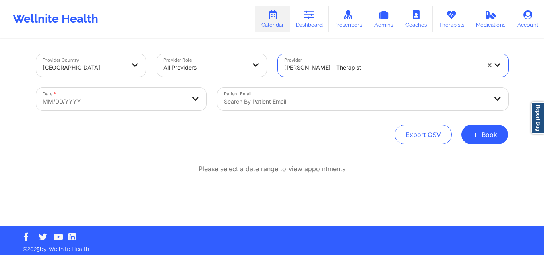
click at [137, 103] on body "Wellnite Health Calendar Dashboard Prescribers Admins Coaches Therapists Medica…" at bounding box center [272, 127] width 544 height 255
select select "2025-8"
select select "2025-9"
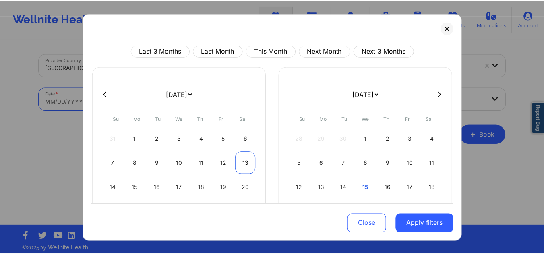
scroll to position [40, 0]
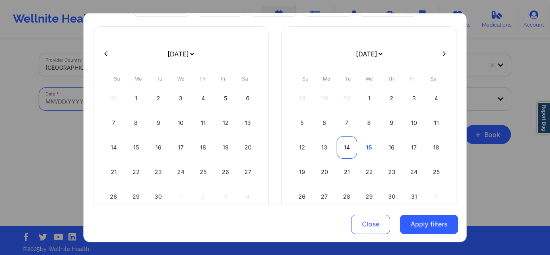
click at [344, 147] on div "14" at bounding box center [347, 147] width 21 height 23
select select "2025-9"
select select "2025-10"
select select "2025-9"
select select "2025-10"
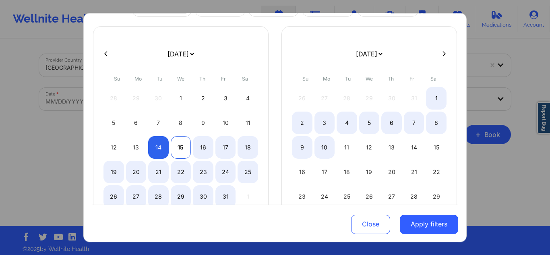
select select "2025-9"
select select "2025-10"
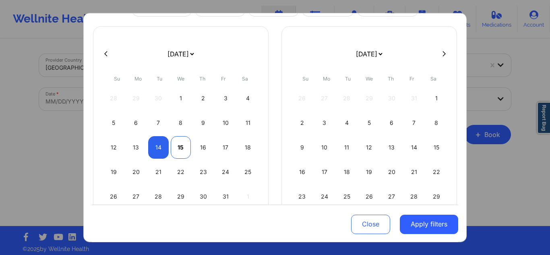
click at [179, 149] on div "15" at bounding box center [181, 147] width 21 height 23
select select "2025-9"
select select "2025-10"
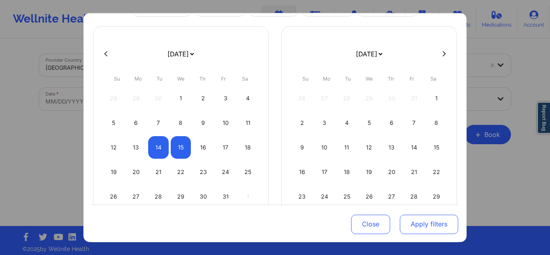
click at [410, 220] on button "Apply filters" at bounding box center [429, 223] width 58 height 19
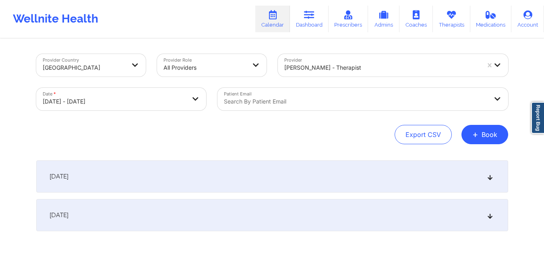
click at [265, 174] on div "[DATE]" at bounding box center [272, 176] width 472 height 32
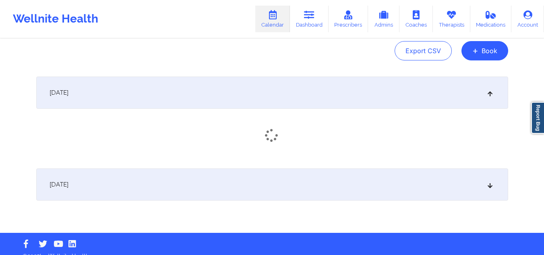
scroll to position [95, 0]
